Goal: Task Accomplishment & Management: Use online tool/utility

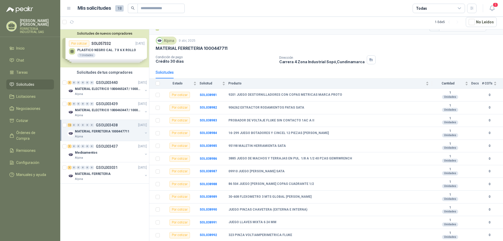
scroll to position [11, 0]
click at [285, 107] on b "906262 EXTRACTOR RODAMIENTOS PATAS SATA" at bounding box center [267, 107] width 76 height 4
click at [210, 95] on b "SOL038981" at bounding box center [208, 95] width 17 height 4
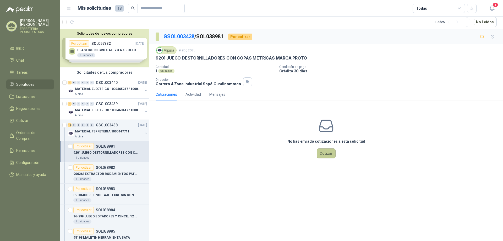
click at [331, 151] on button "Cotizar" at bounding box center [326, 153] width 19 height 10
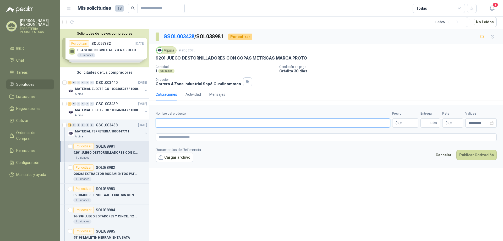
click at [235, 120] on input "Nombre del producto" at bounding box center [273, 122] width 235 height 9
click at [228, 134] on textarea at bounding box center [326, 137] width 341 height 8
click at [447, 153] on button "Cancelar" at bounding box center [443, 155] width 21 height 10
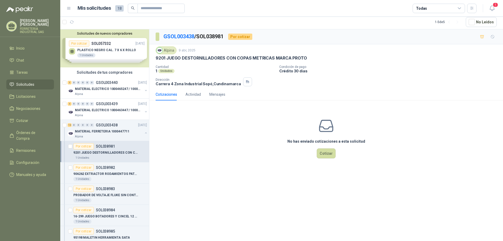
click at [113, 142] on article "Por cotizar SOL038981 9201 JUEGO DESTORNILLADORES CON COPAS METRICAS MARCA PROT…" at bounding box center [104, 151] width 89 height 21
click at [108, 147] on p "SOL038981" at bounding box center [105, 146] width 19 height 4
click at [144, 132] on button "button" at bounding box center [146, 133] width 4 height 4
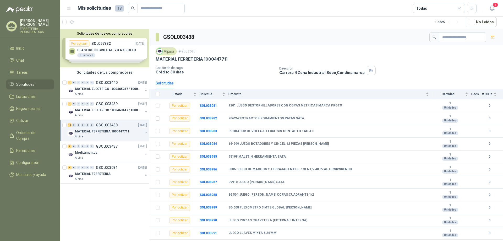
click at [126, 130] on p "MATERIAL FERRETERIA 1000447711" at bounding box center [102, 131] width 54 height 5
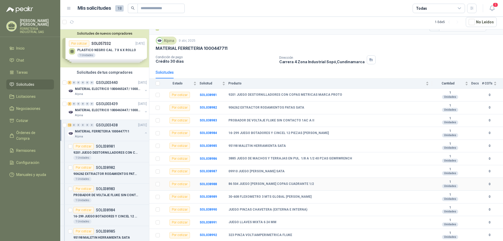
scroll to position [11, 0]
click at [144, 132] on button "button" at bounding box center [146, 133] width 4 height 4
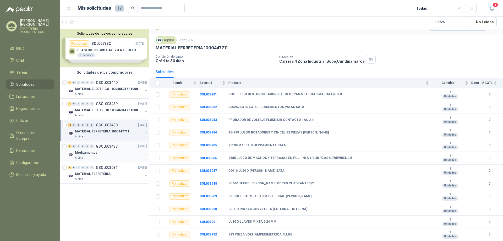
click at [110, 149] on div "Medicamentos" at bounding box center [109, 152] width 68 height 6
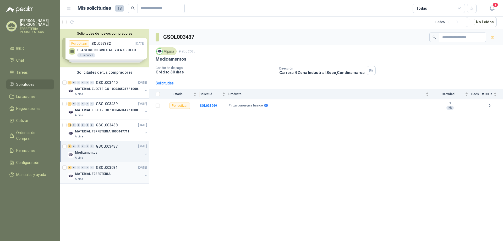
click at [97, 171] on p "MATERIAL FERRETERIA" at bounding box center [93, 173] width 36 height 5
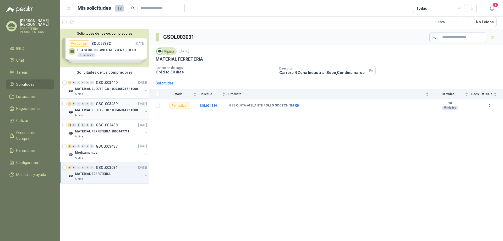
click at [112, 110] on p "MATERIAL ELECTRICO 1000463447 / 1000465800" at bounding box center [107, 110] width 65 height 5
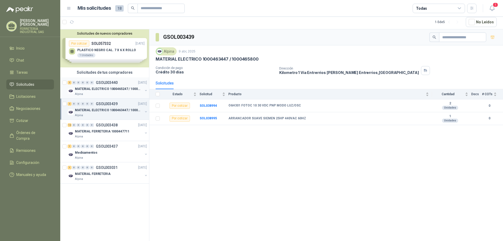
click at [111, 89] on p "MATERIAL ELECTRICO 1000465247 / 1000466995" at bounding box center [107, 88] width 65 height 5
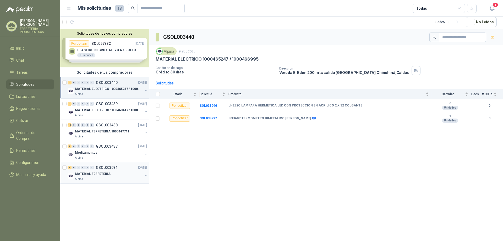
click at [146, 174] on button "button" at bounding box center [146, 175] width 4 height 4
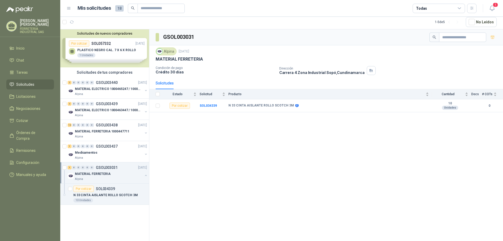
click at [146, 174] on button "button" at bounding box center [146, 175] width 4 height 4
click at [74, 21] on icon "button" at bounding box center [72, 22] width 4 height 3
